Goal: Transaction & Acquisition: Download file/media

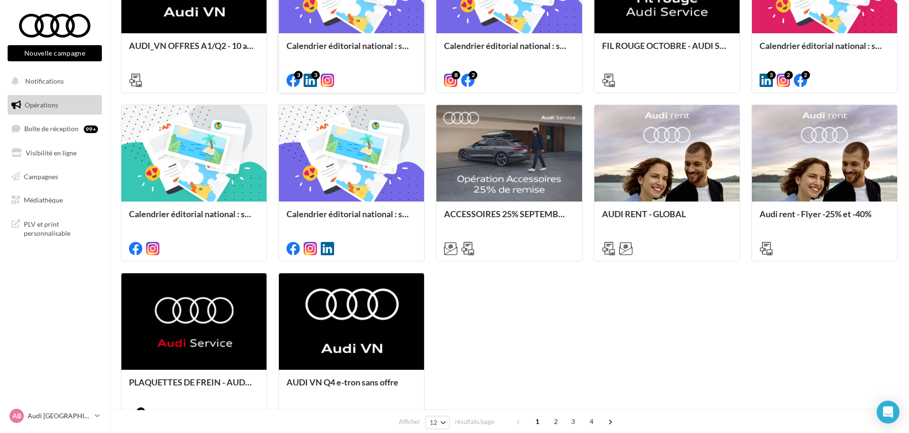
scroll to position [446, 0]
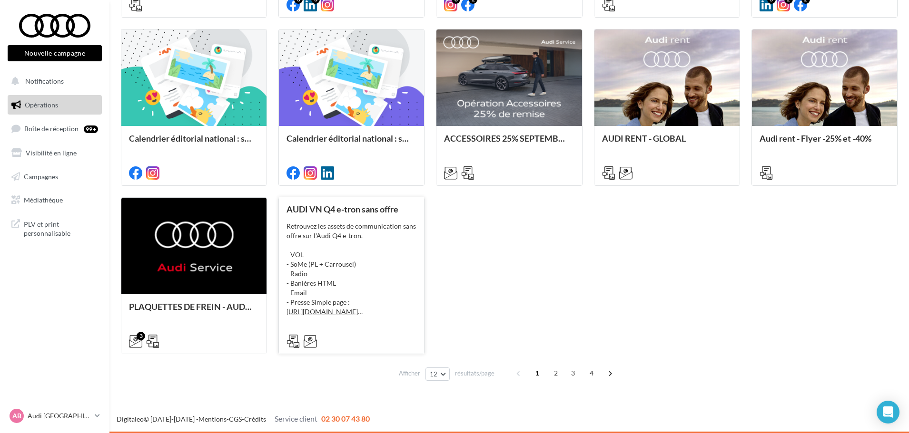
click at [367, 237] on div "Retrouvez les assets de communication sans offre sur l'Audi Q4 e-tron. - VOL - …" at bounding box center [351, 269] width 130 height 95
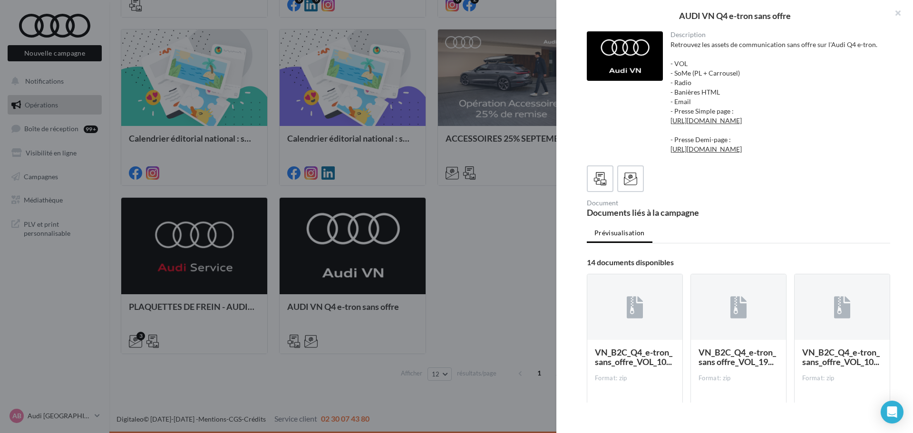
drag, startPoint x: 896, startPoint y: 10, endPoint x: 751, endPoint y: 1, distance: 145.3
click at [896, 10] on button "button" at bounding box center [894, 14] width 38 height 29
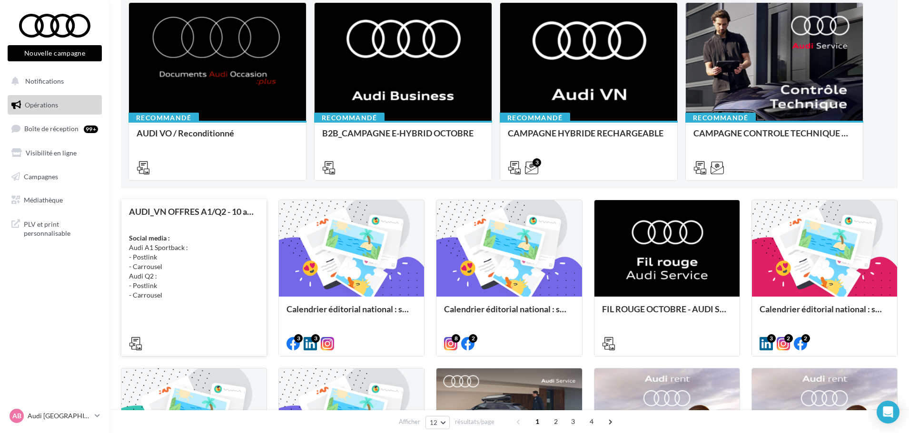
scroll to position [0, 0]
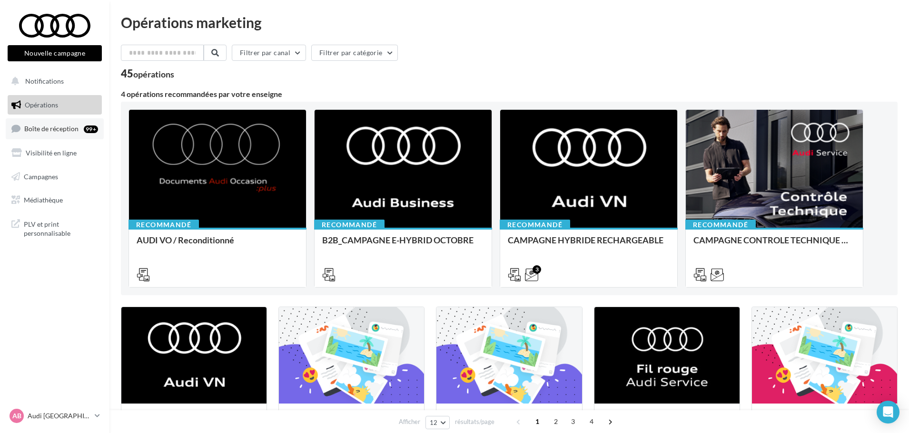
click at [61, 128] on span "Boîte de réception" at bounding box center [51, 129] width 54 height 8
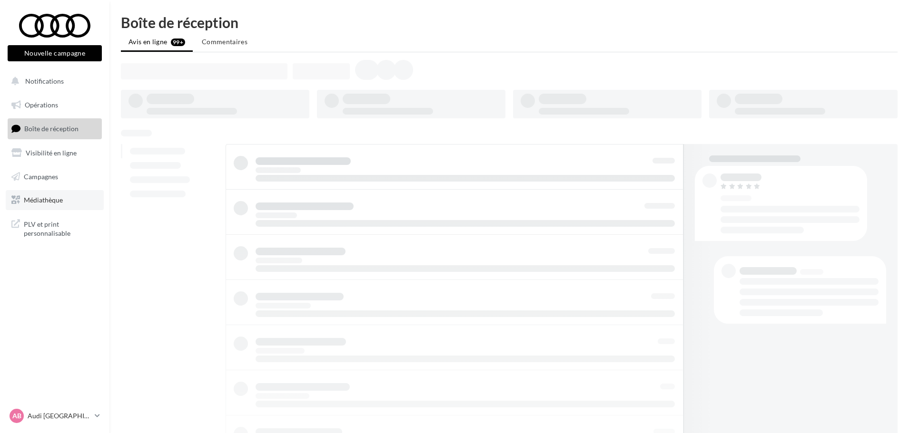
click at [50, 197] on span "Médiathèque" at bounding box center [43, 200] width 39 height 8
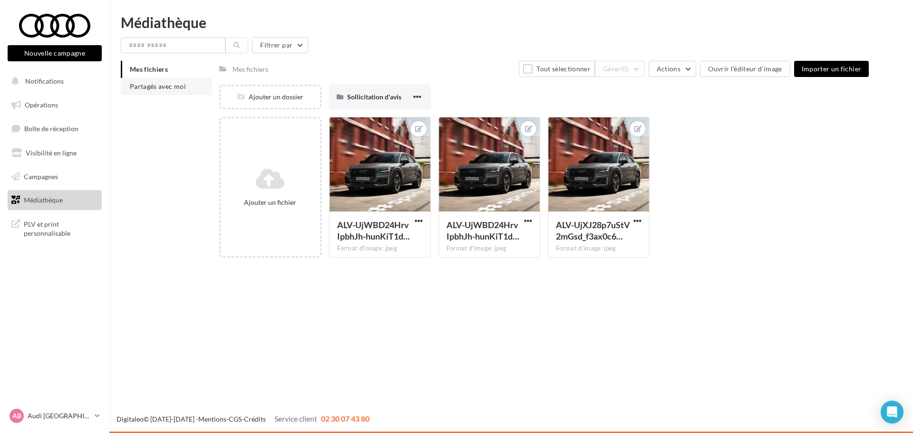
click at [183, 87] on span "Partagés avec moi" at bounding box center [158, 86] width 56 height 8
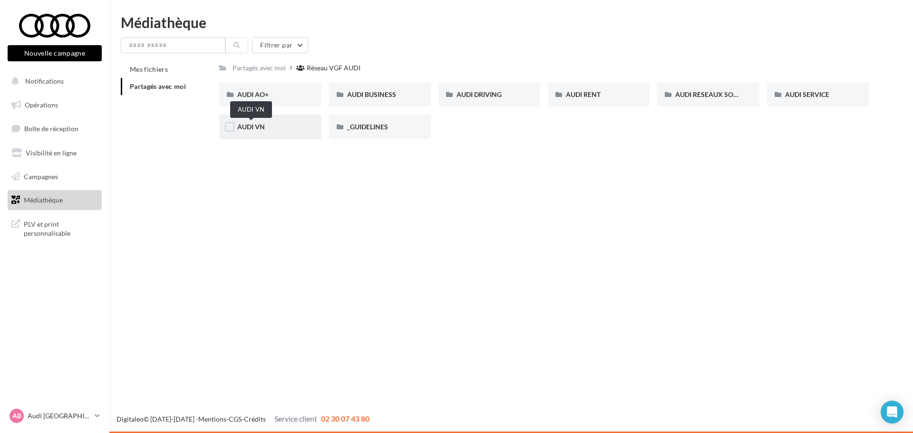
click at [265, 127] on span "AUDI VN" at bounding box center [251, 127] width 28 height 8
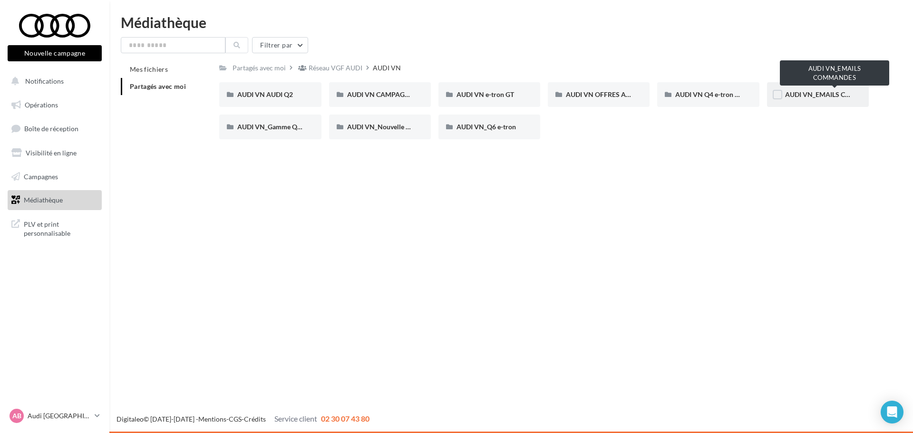
click at [825, 92] on span "AUDI VN_EMAILS COMMANDES" at bounding box center [835, 94] width 100 height 8
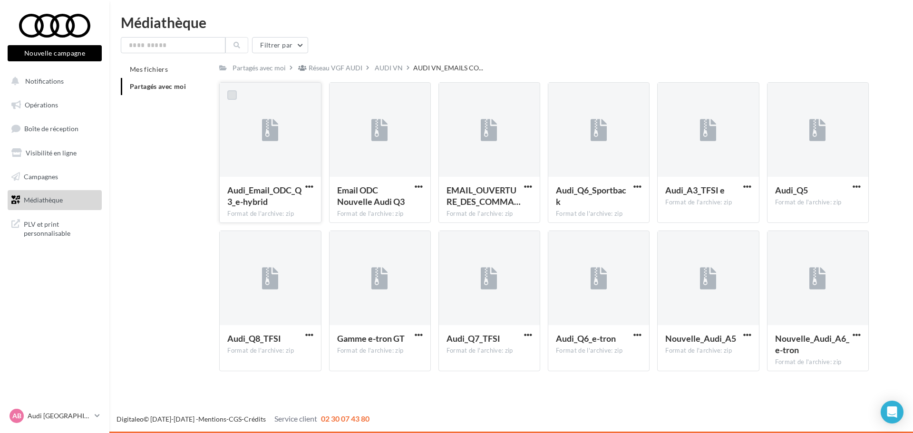
click at [235, 98] on label at bounding box center [232, 95] width 10 height 10
click at [313, 187] on span "button" at bounding box center [309, 187] width 8 height 8
click at [278, 209] on button "Télécharger" at bounding box center [267, 205] width 95 height 25
click at [45, 196] on link "Médiathèque" at bounding box center [55, 200] width 98 height 20
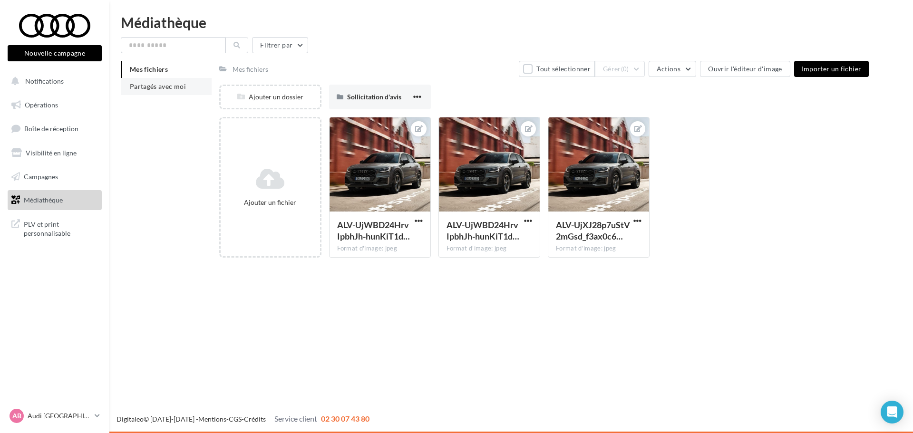
click at [153, 83] on span "Partagés avec moi" at bounding box center [158, 86] width 56 height 8
